Goal: Transaction & Acquisition: Book appointment/travel/reservation

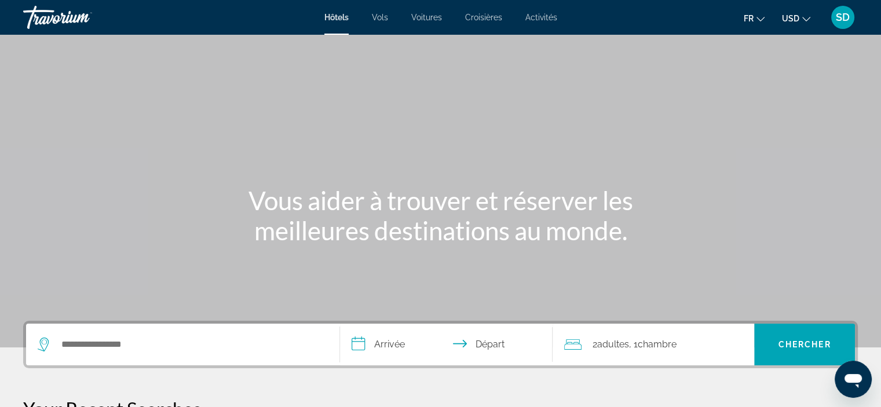
click at [800, 25] on button "USD USD ($) MXN (Mex$) CAD (Can$) GBP (£) EUR (€) AUD (A$) NZD (NZ$) CNY (CN¥)" at bounding box center [796, 18] width 28 height 17
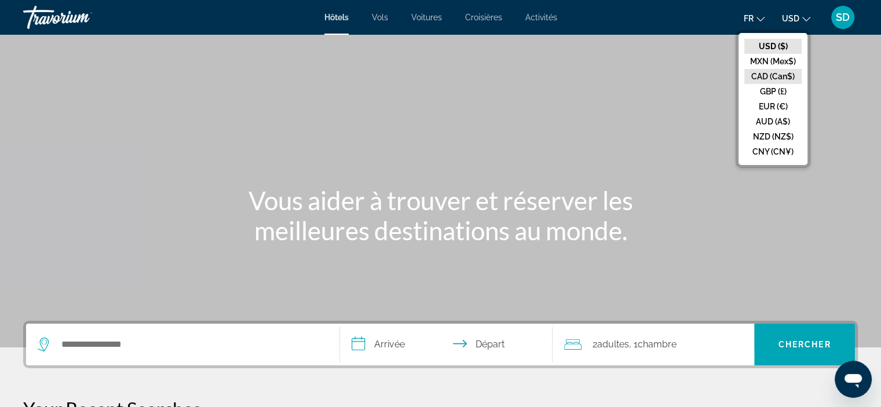
click at [765, 76] on button "CAD (Can$)" at bounding box center [772, 76] width 57 height 15
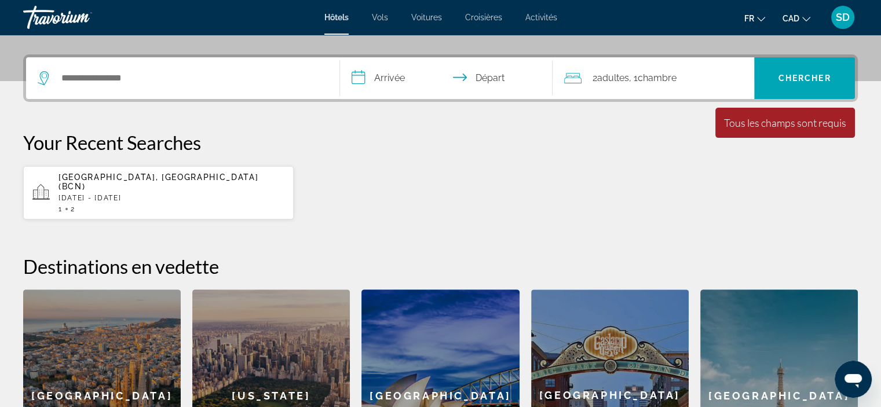
scroll to position [254, 0]
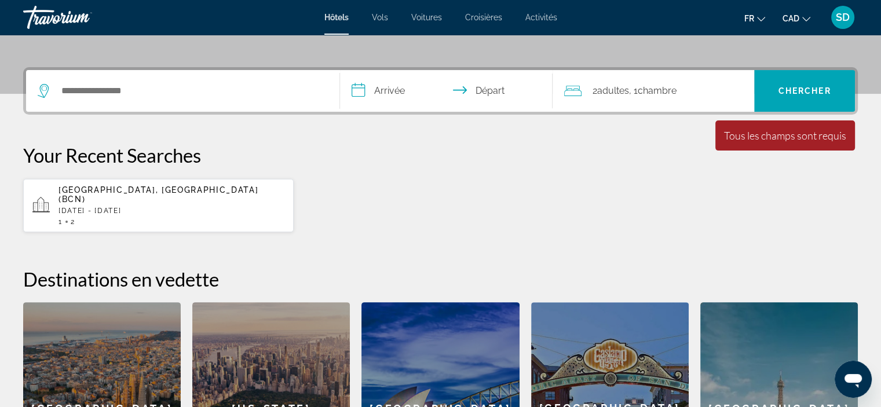
click at [36, 19] on div "Travorium" at bounding box center [81, 17] width 116 height 30
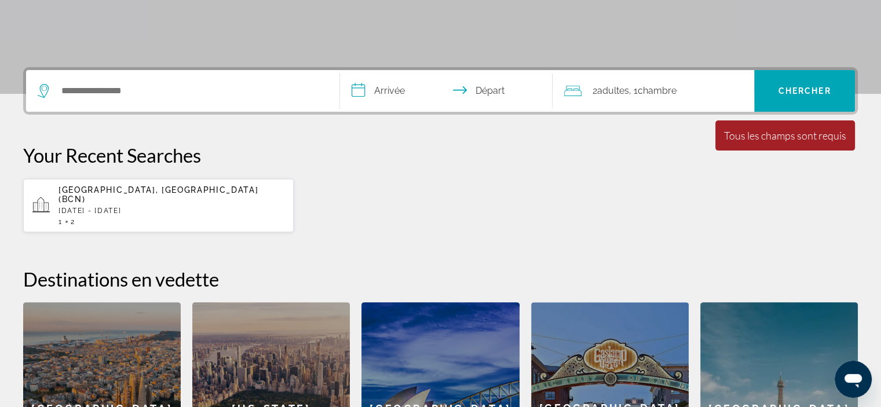
scroll to position [0, 0]
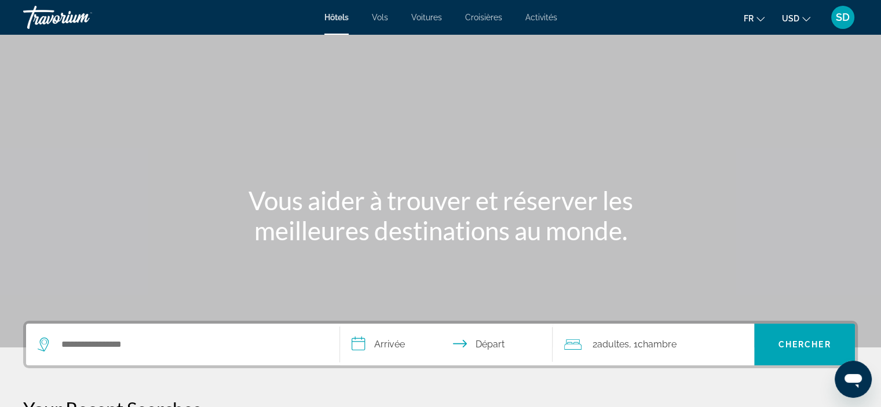
click at [791, 14] on span "USD" at bounding box center [790, 18] width 17 height 9
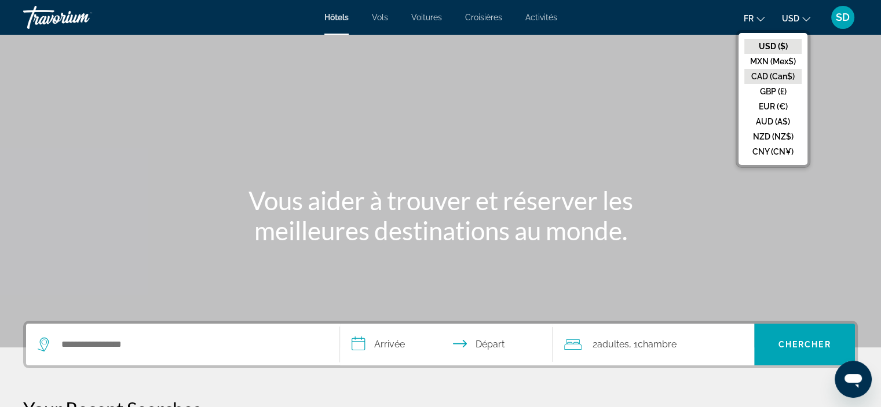
click at [764, 76] on button "CAD (Can$)" at bounding box center [772, 76] width 57 height 15
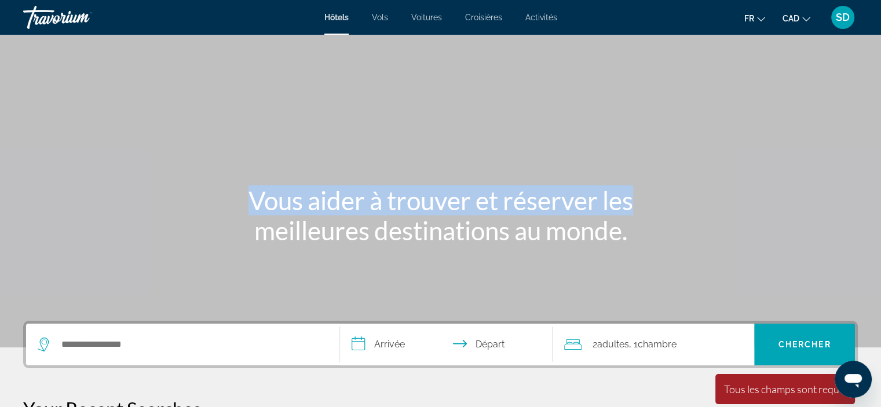
drag, startPoint x: 630, startPoint y: 101, endPoint x: 960, endPoint y: 194, distance: 343.6
click at [881, 194] on html "**********" at bounding box center [440, 203] width 881 height 407
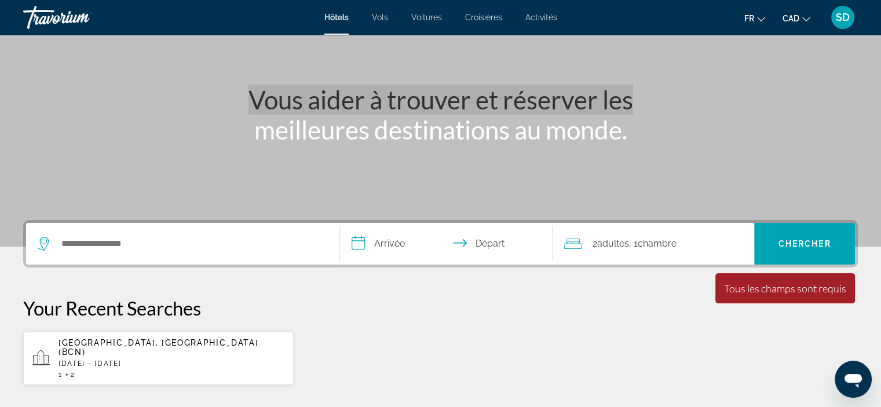
scroll to position [102, 0]
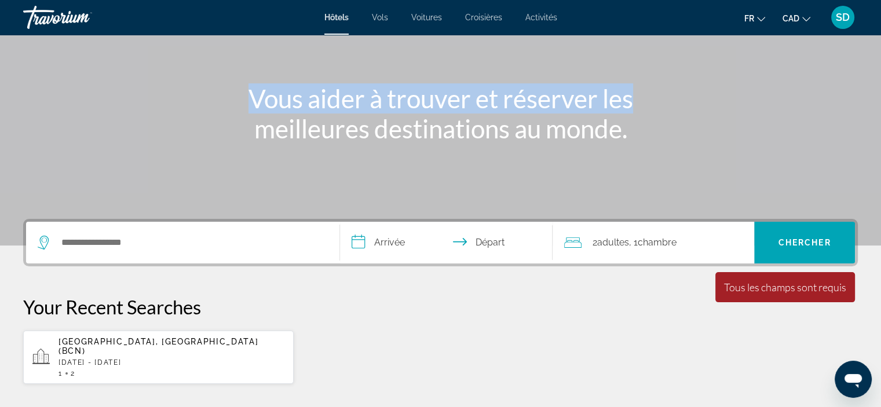
click at [841, 13] on span "SD" at bounding box center [843, 18] width 14 height 12
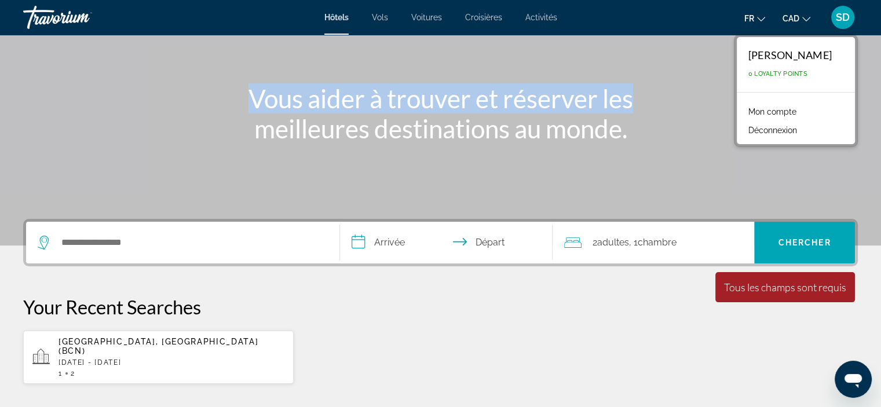
click at [764, 107] on link "Mon compte" at bounding box center [772, 111] width 60 height 15
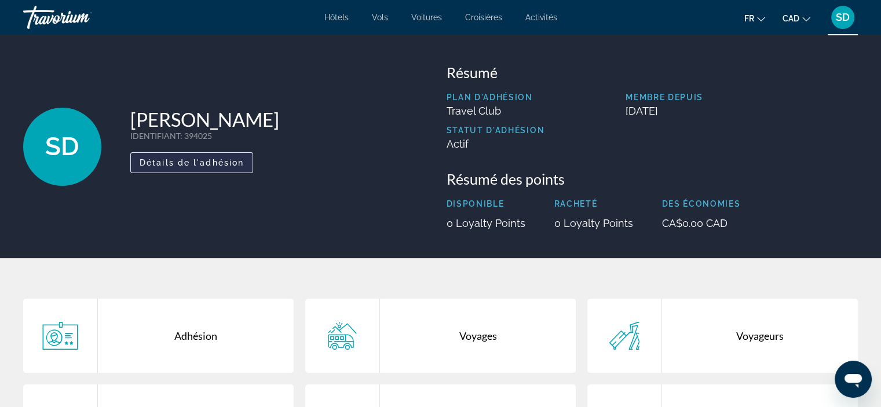
click at [225, 160] on span "Détails de l'adhésion" at bounding box center [192, 162] width 104 height 9
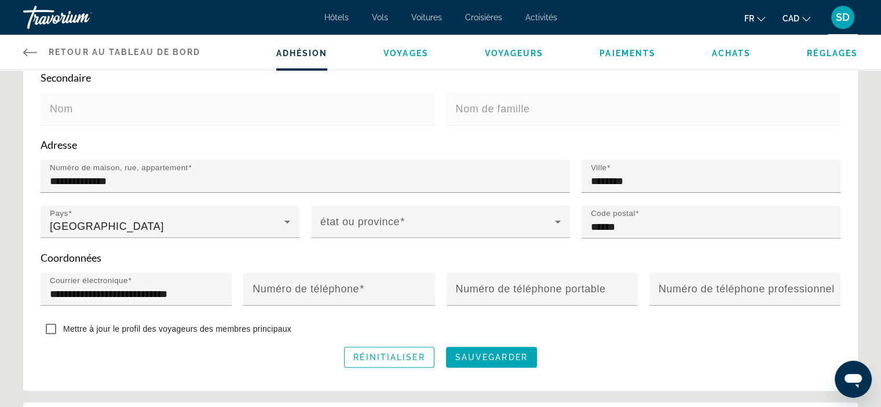
scroll to position [350, 0]
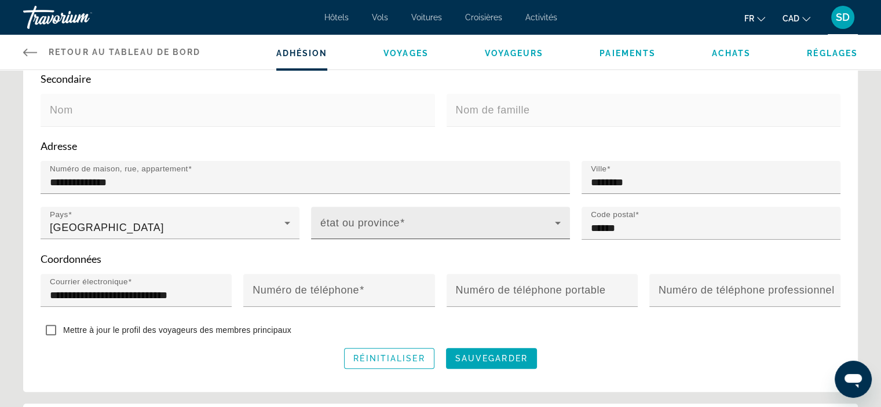
click at [395, 217] on mat-label "état ou province" at bounding box center [359, 223] width 79 height 12
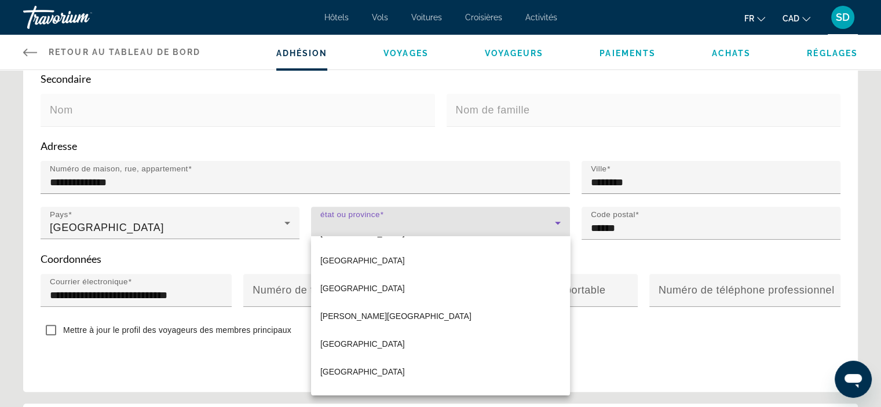
scroll to position [246, 0]
click at [338, 347] on span "Quebec" at bounding box center [362, 343] width 85 height 14
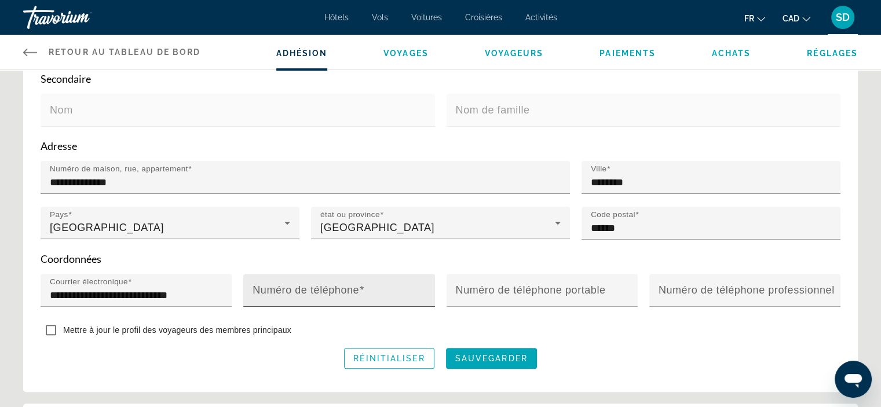
click at [310, 287] on mat-label "Numéro de téléphone" at bounding box center [306, 290] width 107 height 12
click at [310, 288] on input "Numéro de téléphone" at bounding box center [343, 295] width 180 height 14
type input "*"
type input "**********"
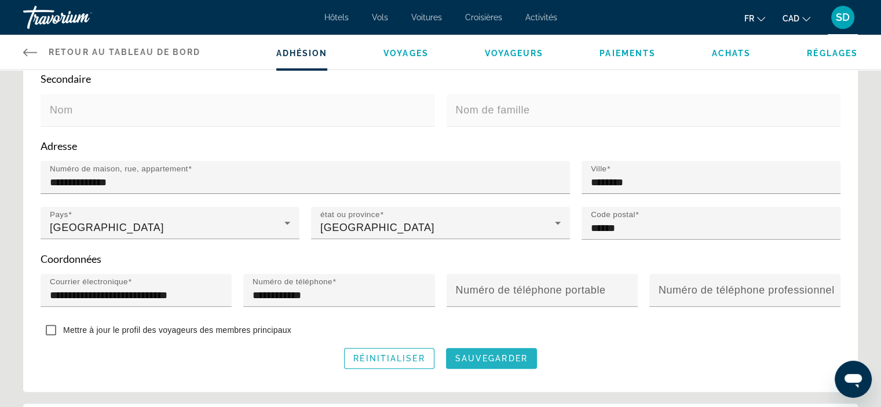
click at [477, 354] on span "sauvegarder" at bounding box center [491, 358] width 72 height 9
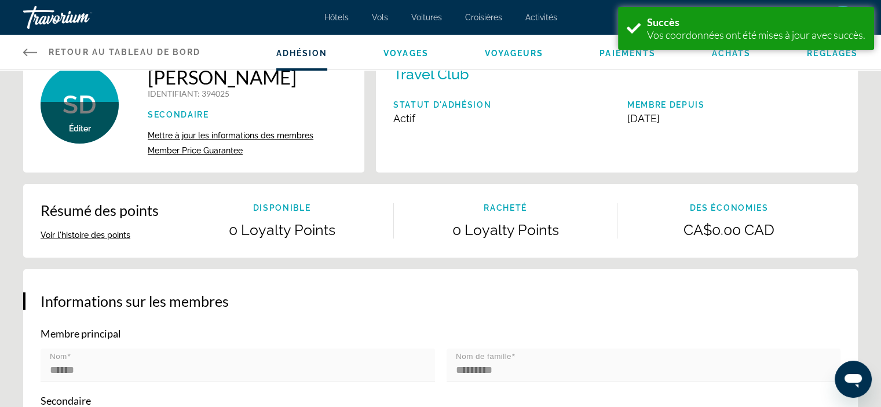
scroll to position [0, 0]
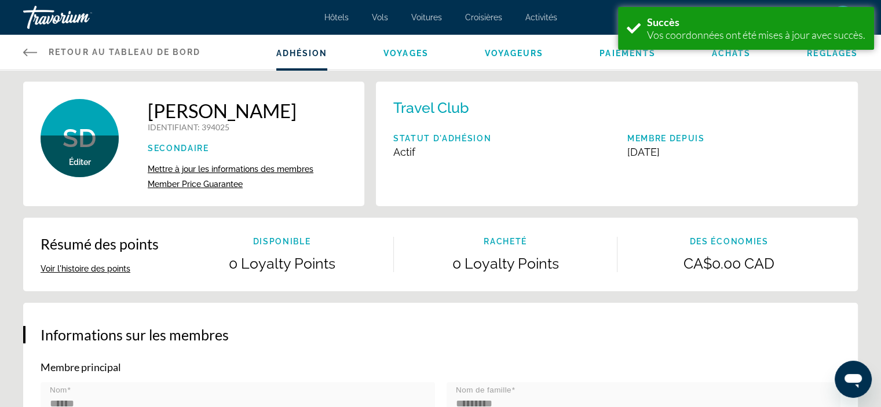
click at [739, 57] on span "Achats" at bounding box center [731, 53] width 39 height 9
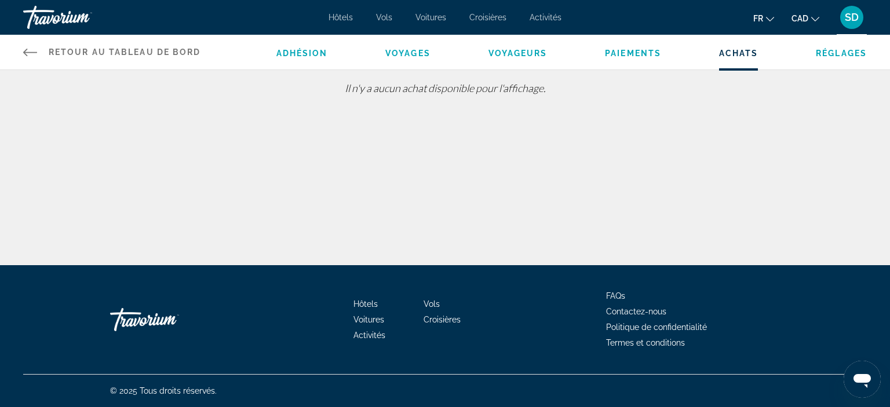
click at [525, 50] on span "Voyageurs" at bounding box center [517, 53] width 59 height 9
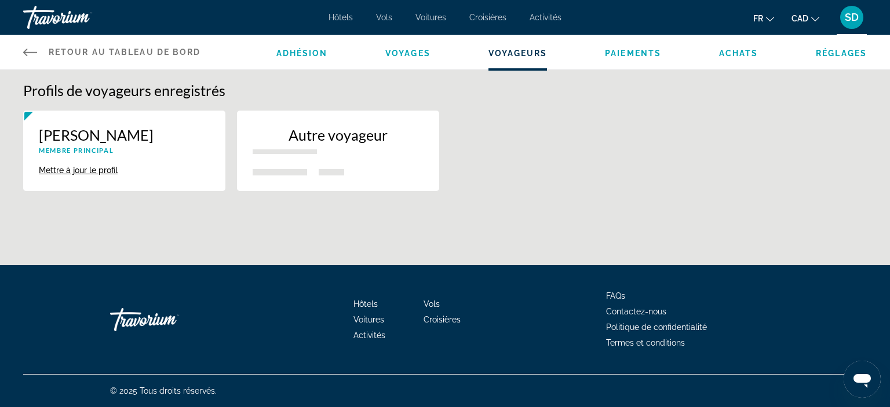
click at [410, 54] on span "Voyages" at bounding box center [407, 53] width 45 height 9
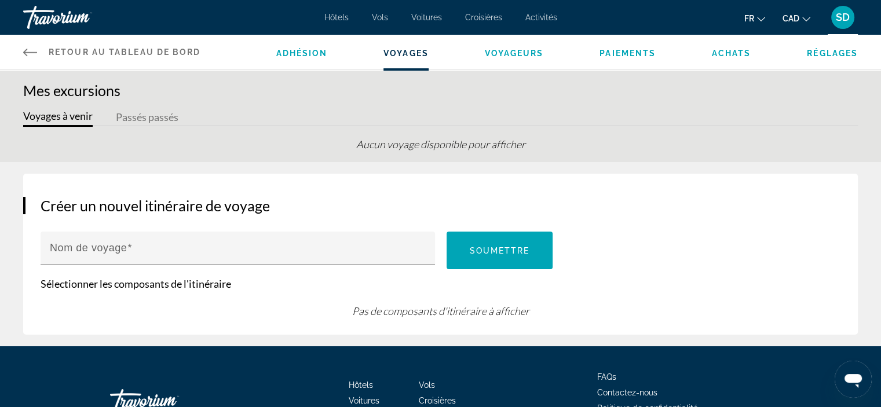
click at [824, 58] on div "Adhésion Voyages Voyageurs Paiements Achats Réglages" at bounding box center [567, 52] width 582 height 35
click at [824, 47] on li "Réglages" at bounding box center [832, 52] width 51 height 13
click at [820, 51] on span "Réglages" at bounding box center [832, 53] width 51 height 9
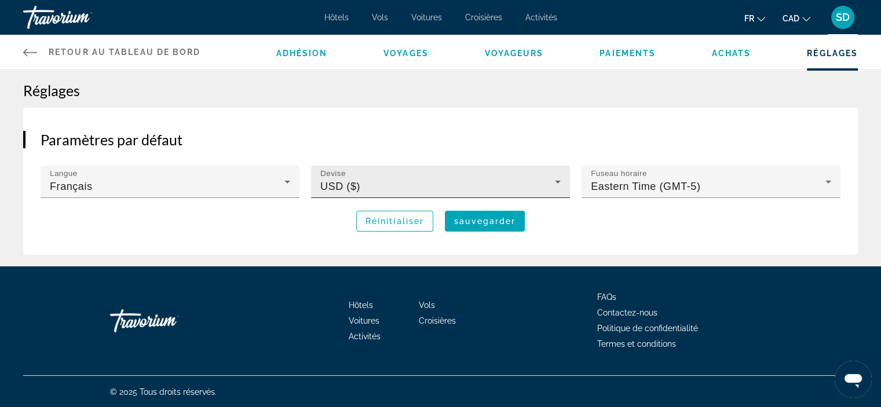
click at [550, 188] on div "USD ($)" at bounding box center [437, 187] width 235 height 14
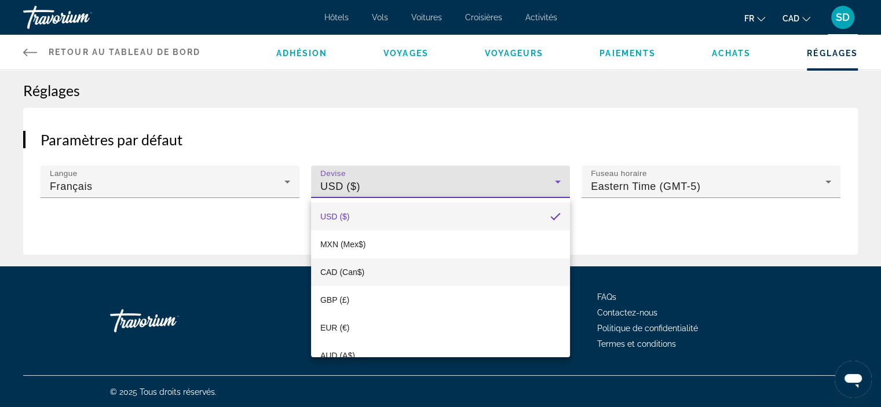
click at [382, 268] on mat-option "CAD (Can$)" at bounding box center [440, 272] width 259 height 28
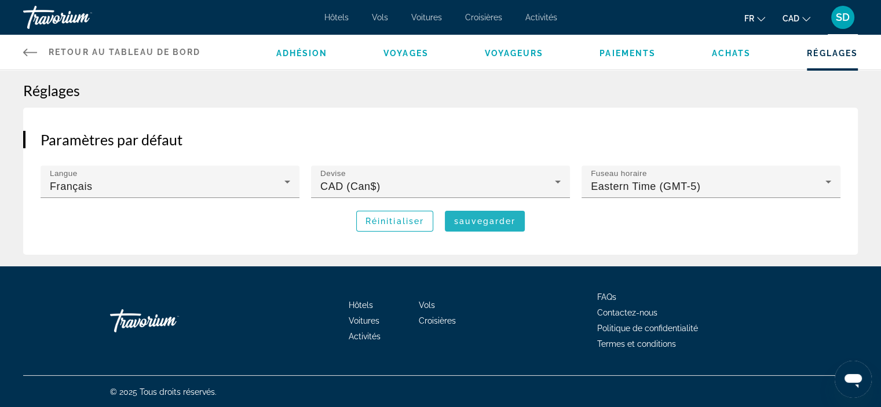
click at [493, 218] on span "sauvegarder" at bounding box center [484, 221] width 61 height 9
click at [334, 19] on span "Hôtels" at bounding box center [336, 17] width 24 height 9
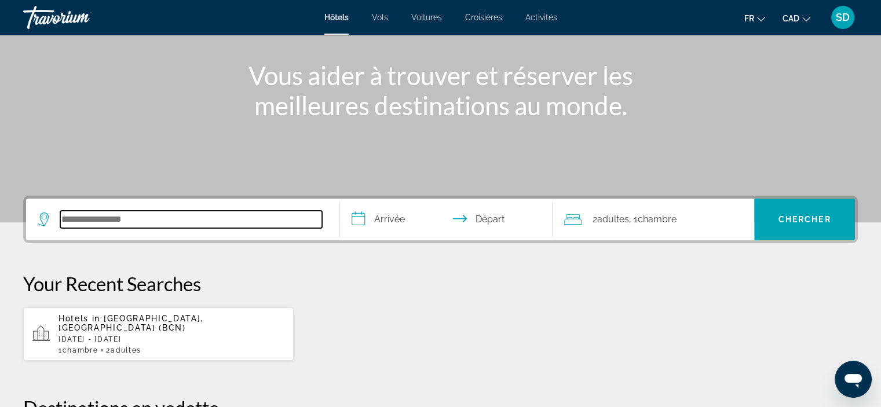
click at [248, 213] on input "Search hotel destination" at bounding box center [191, 219] width 262 height 17
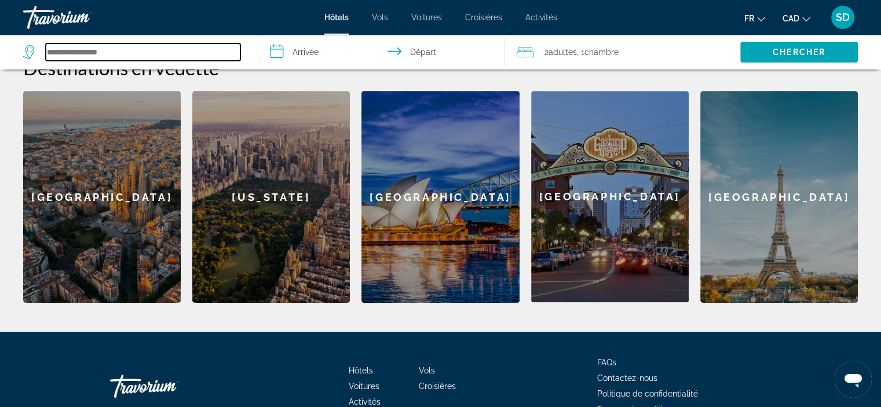
scroll to position [468, 0]
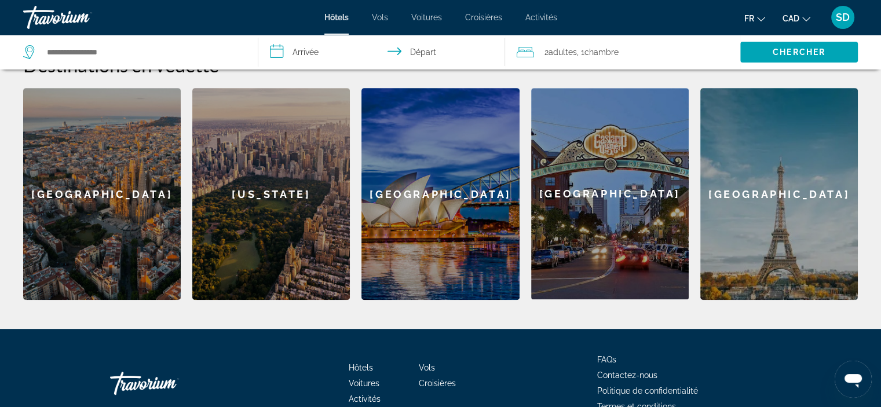
click at [91, 175] on div "[GEOGRAPHIC_DATA]" at bounding box center [102, 194] width 158 height 212
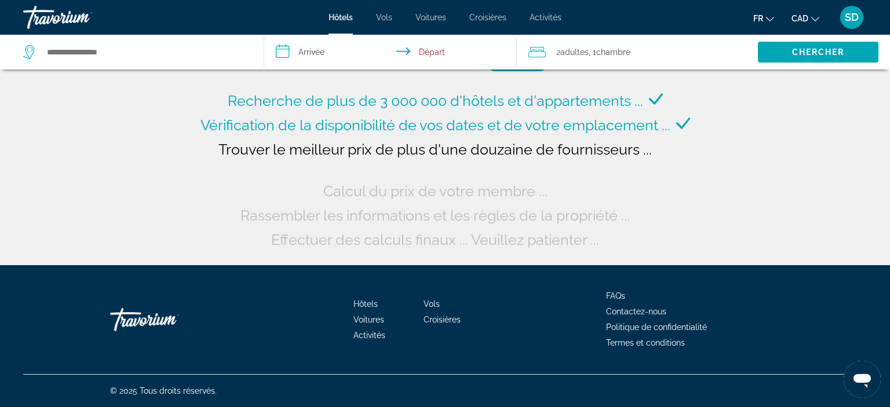
click at [588, 51] on span "Adultes" at bounding box center [574, 51] width 28 height 9
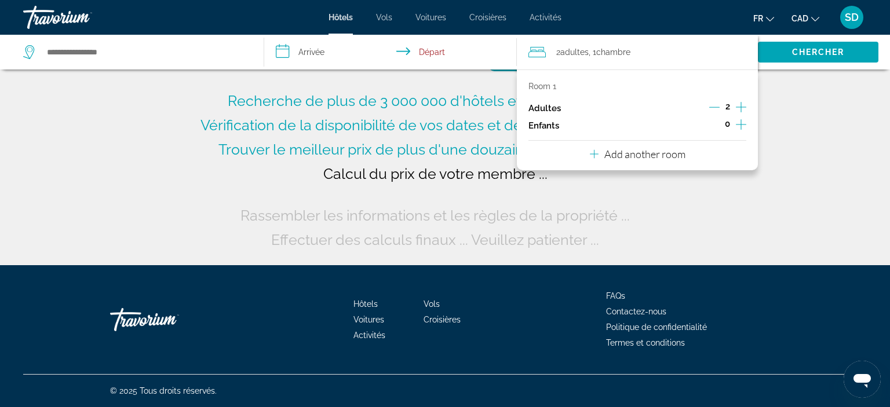
click at [709, 107] on icon "Decrement adults" at bounding box center [714, 107] width 10 height 10
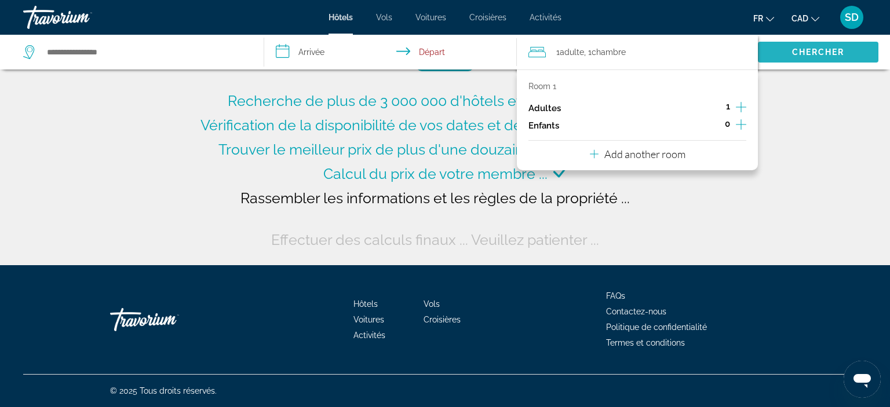
click at [814, 53] on span "Chercher" at bounding box center [818, 51] width 53 height 9
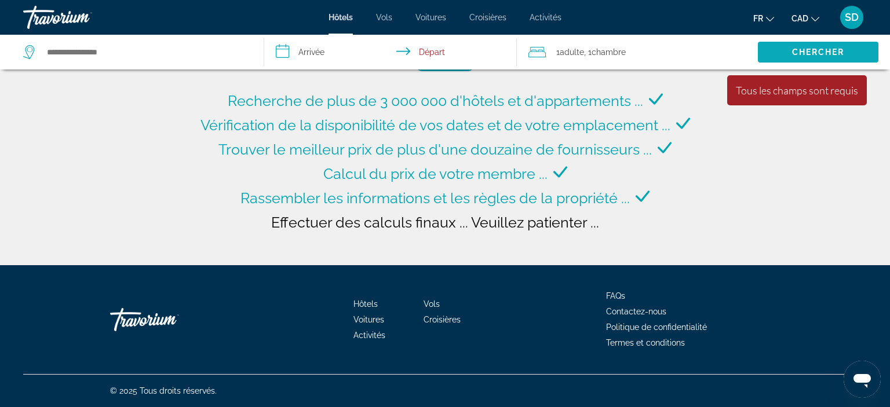
type input "**********"
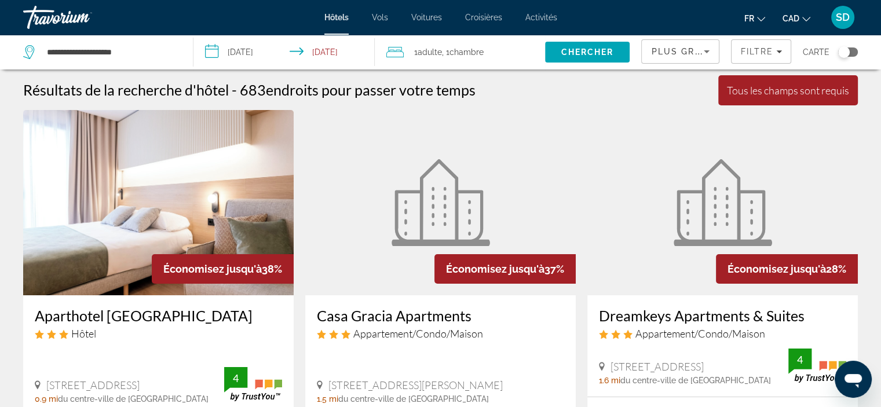
click at [339, 50] on input "**********" at bounding box center [286, 54] width 186 height 38
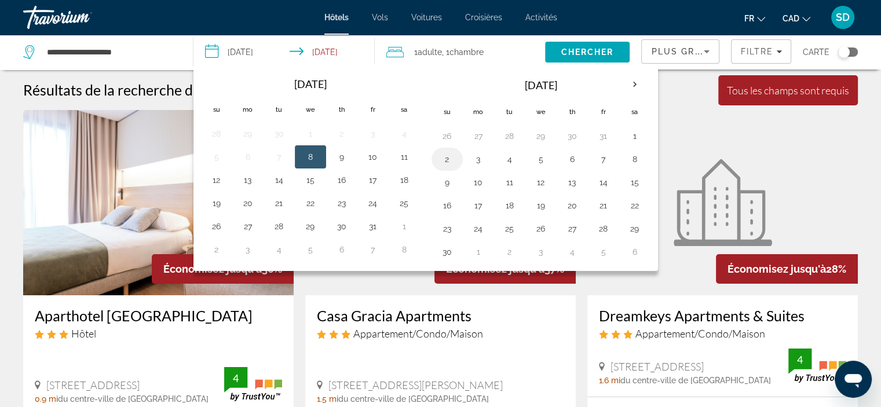
click at [448, 160] on button "2" at bounding box center [447, 159] width 19 height 16
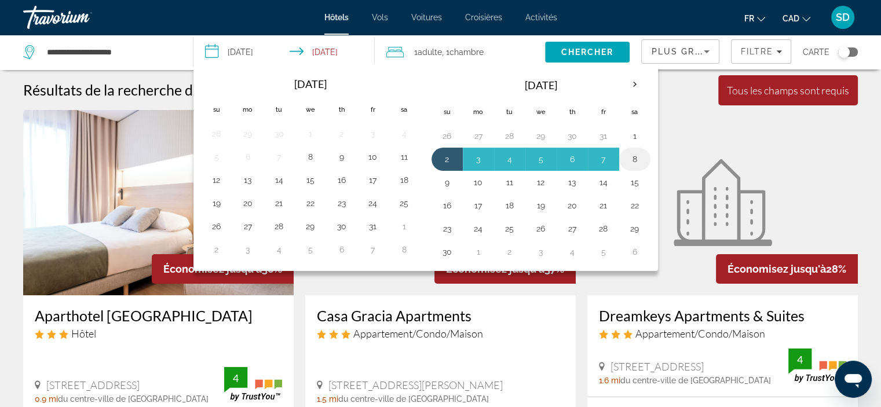
click at [634, 159] on button "8" at bounding box center [634, 159] width 19 height 16
type input "**********"
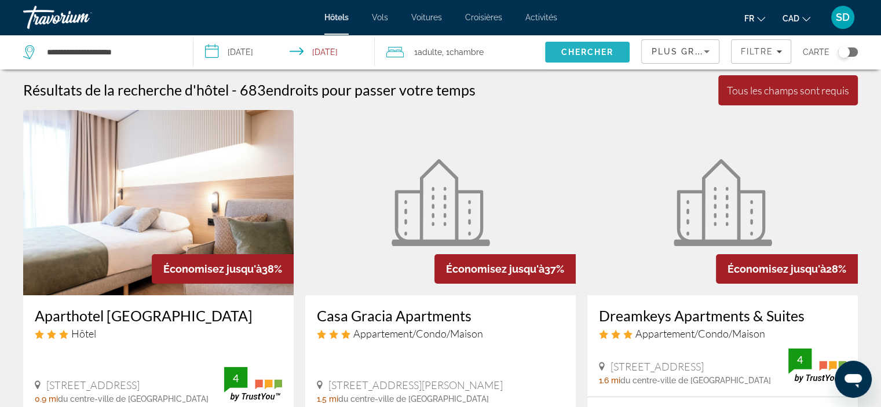
click at [563, 50] on span "Chercher" at bounding box center [587, 51] width 53 height 9
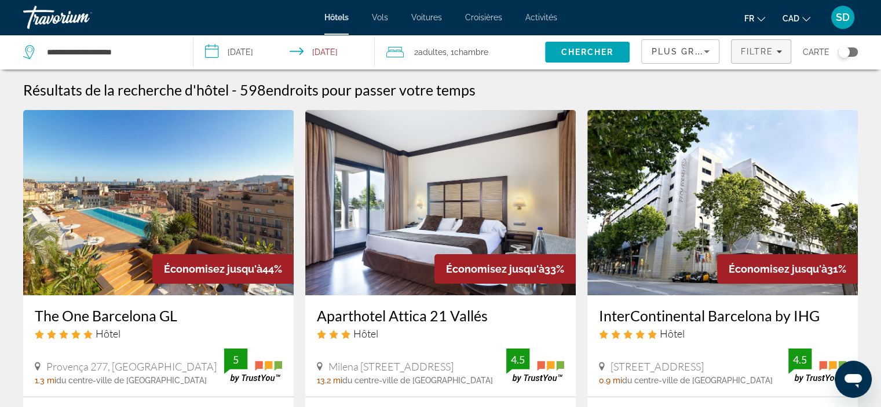
click at [762, 50] on span "Filtre" at bounding box center [756, 51] width 33 height 9
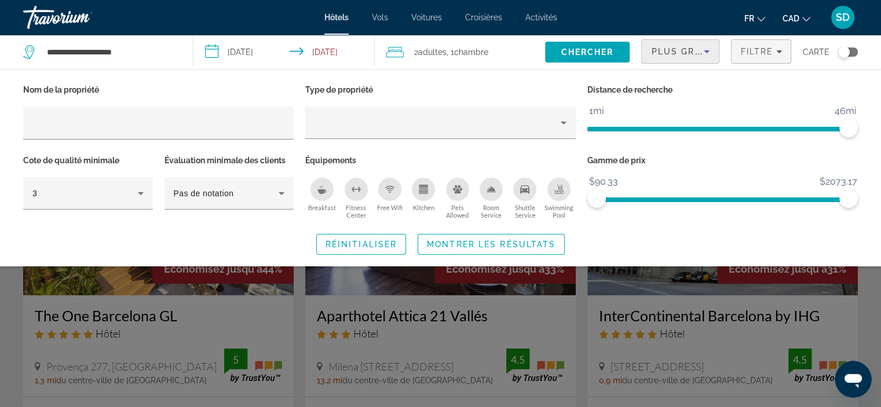
click at [674, 49] on span "Plus grandes économies" at bounding box center [720, 51] width 138 height 9
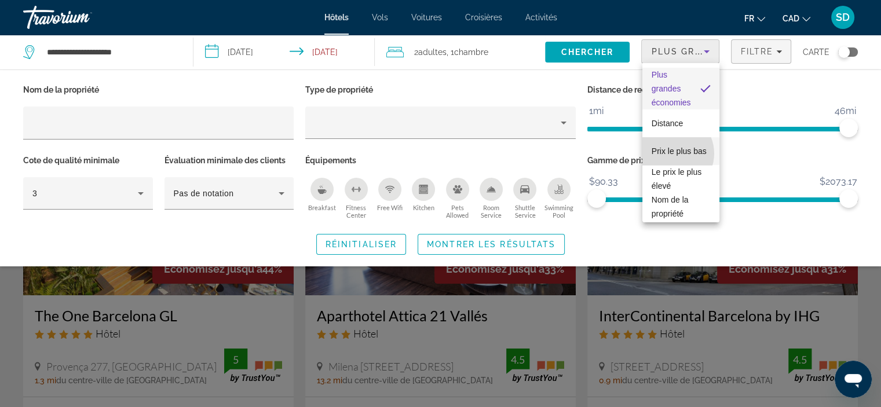
click at [671, 153] on span "Prix le plus bas" at bounding box center [679, 151] width 55 height 14
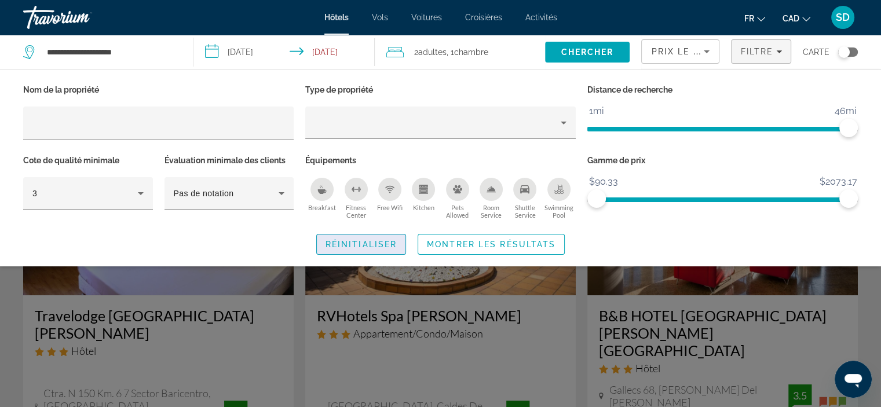
click at [350, 250] on span "Search widget" at bounding box center [361, 244] width 89 height 28
click at [498, 240] on span "Montrer les résultats" at bounding box center [491, 244] width 129 height 9
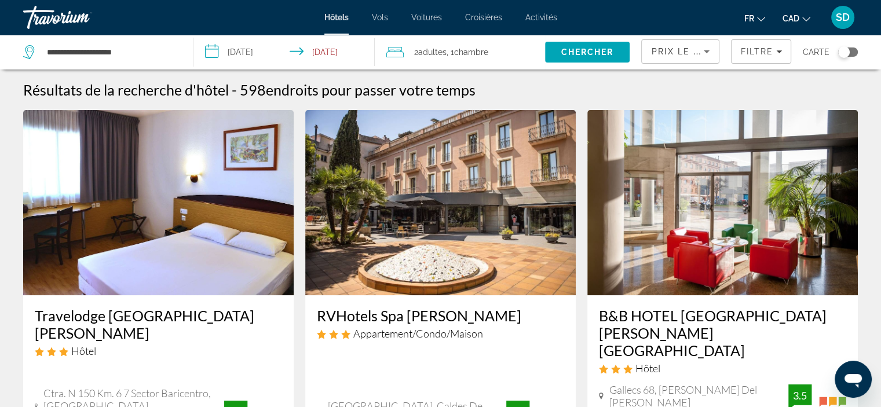
click at [452, 52] on span ", 1 Chambre pièces" at bounding box center [468, 52] width 42 height 16
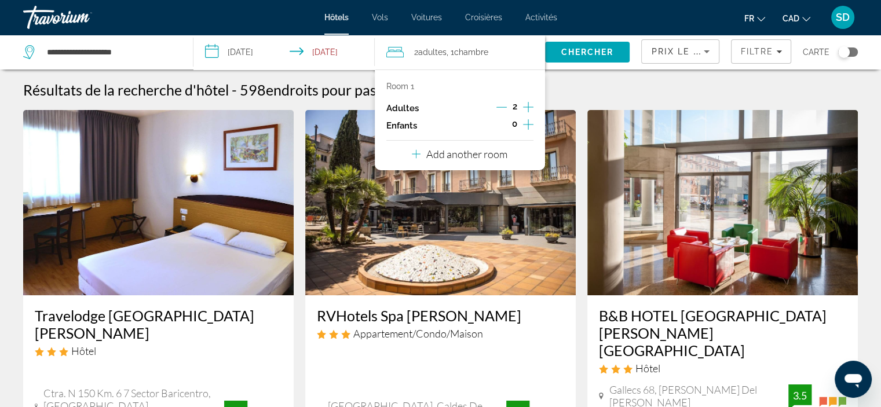
click at [502, 104] on icon "Decrement adults" at bounding box center [501, 107] width 10 height 10
click at [591, 53] on span "Chercher" at bounding box center [587, 51] width 53 height 9
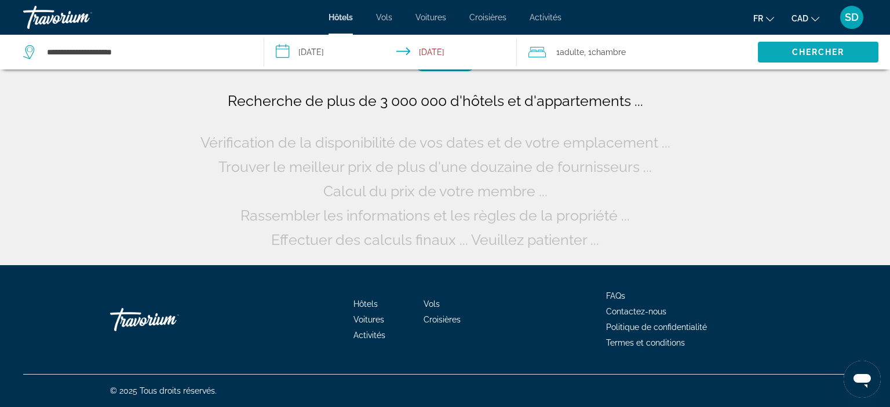
click at [802, 50] on span "Chercher" at bounding box center [818, 51] width 53 height 9
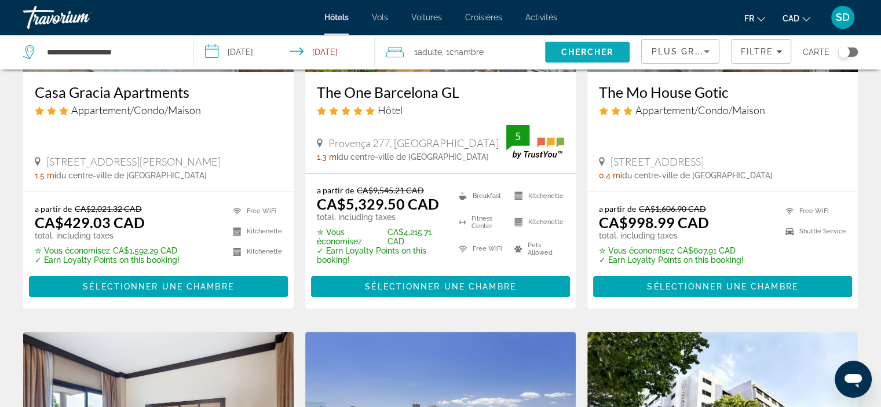
scroll to position [224, 0]
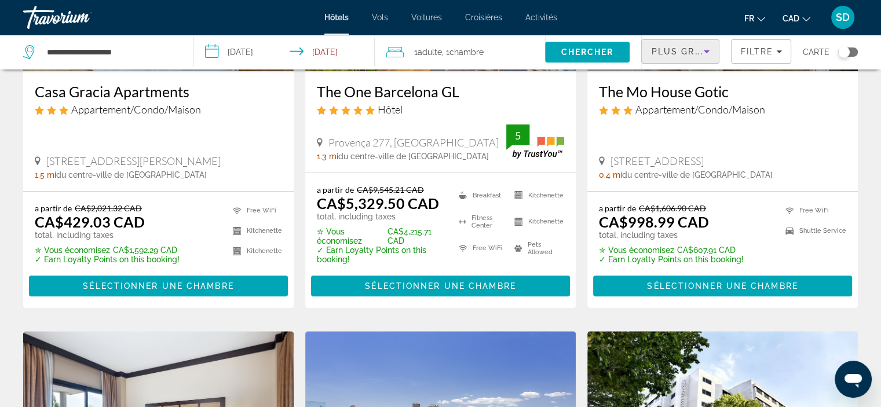
click at [709, 46] on icon "Sort by" at bounding box center [707, 52] width 14 height 14
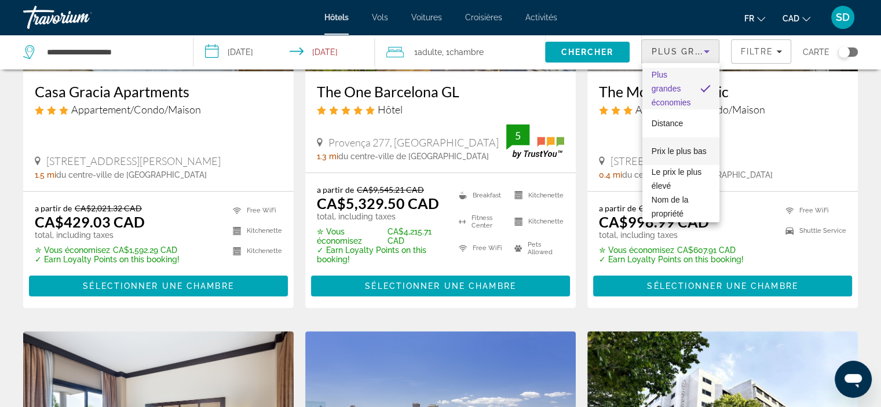
click at [676, 148] on span "Prix le plus bas" at bounding box center [679, 151] width 55 height 9
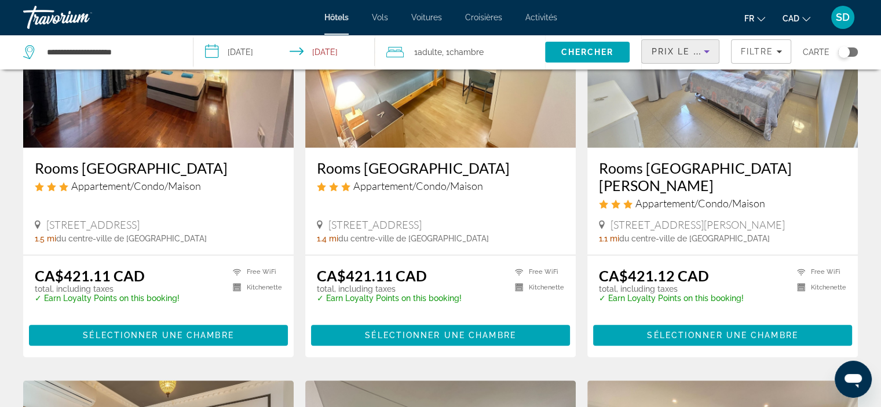
scroll to position [575, 0]
drag, startPoint x: 667, startPoint y: 266, endPoint x: 661, endPoint y: 289, distance: 23.3
click at [661, 289] on div "CA$421.12 CAD total, including taxes ✓ Earn Loyalty Points on this booking!" at bounding box center [671, 290] width 145 height 46
click at [817, 234] on div "1.1 mi du centre-ville de Barcelona de l'hôtel" at bounding box center [722, 238] width 247 height 9
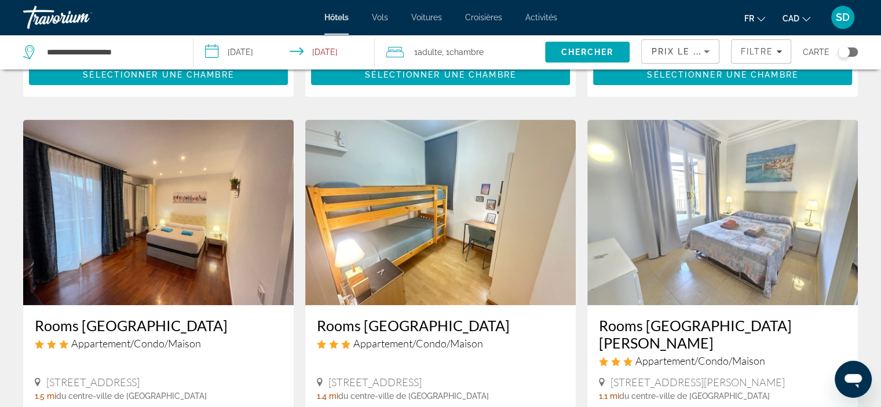
scroll to position [629, 0]
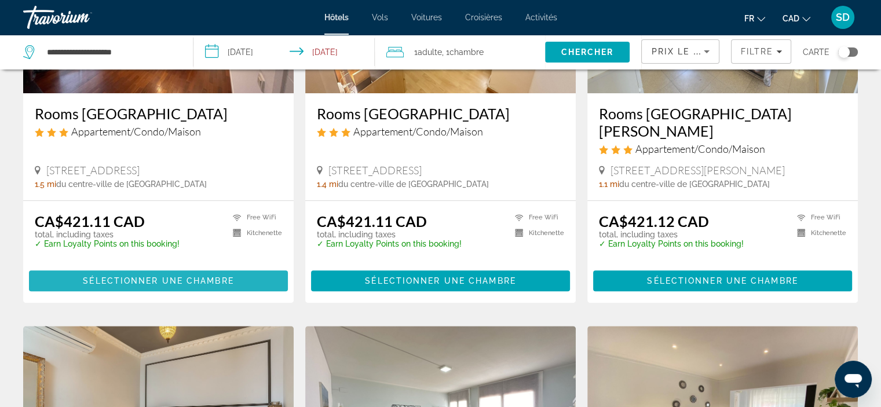
click at [159, 276] on span "Sélectionner une chambre" at bounding box center [158, 280] width 151 height 9
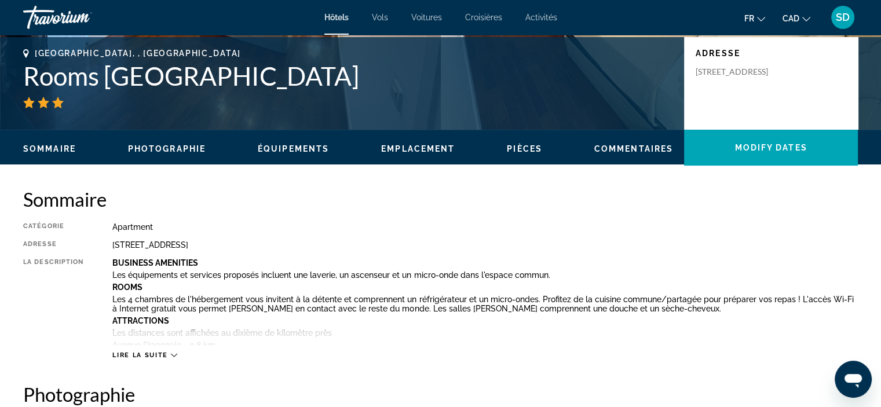
scroll to position [253, 0]
click at [161, 357] on span "Lire la suite" at bounding box center [139, 356] width 55 height 8
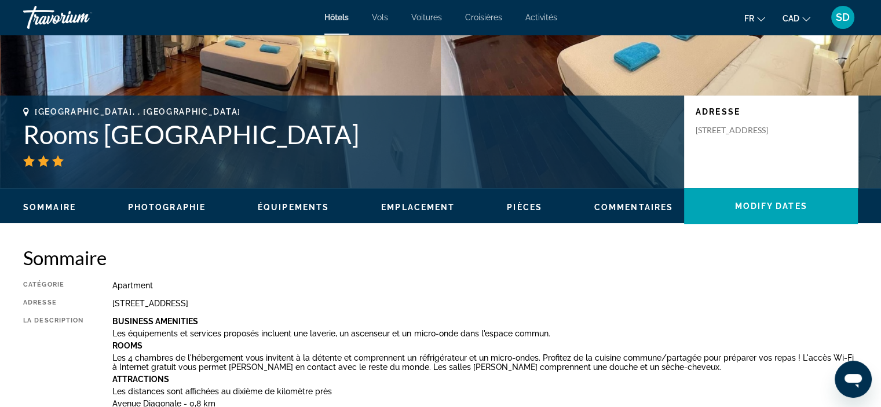
scroll to position [0, 0]
